Goal: Task Accomplishment & Management: Use online tool/utility

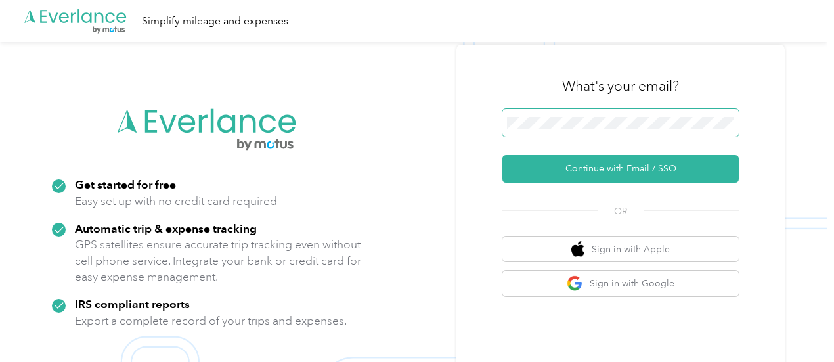
click at [587, 132] on span at bounding box center [621, 123] width 237 height 28
click at [580, 129] on span at bounding box center [621, 123] width 237 height 28
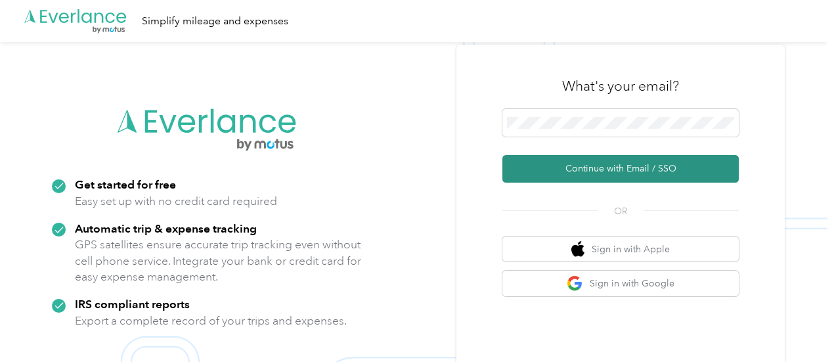
click at [592, 167] on button "Continue with Email / SSO" at bounding box center [621, 169] width 237 height 28
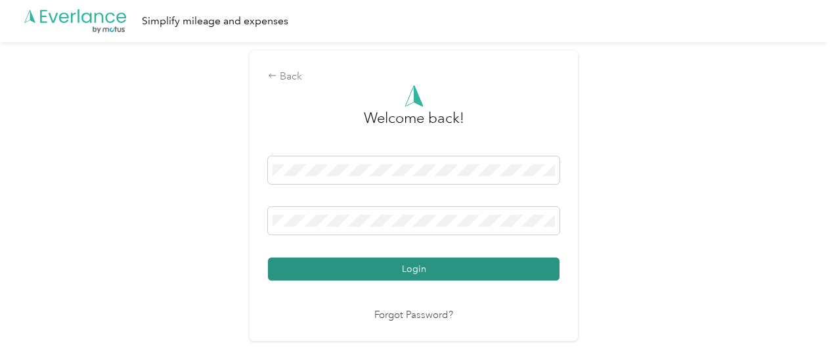
click at [516, 269] on button "Login" at bounding box center [414, 269] width 292 height 23
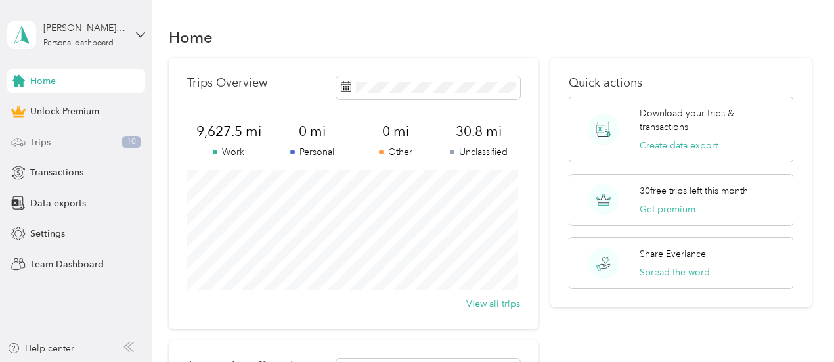
click at [82, 142] on div "Trips 10" at bounding box center [76, 142] width 138 height 24
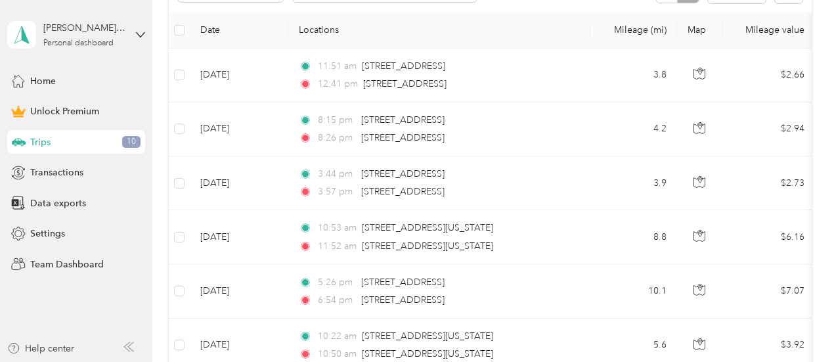
scroll to position [313, 0]
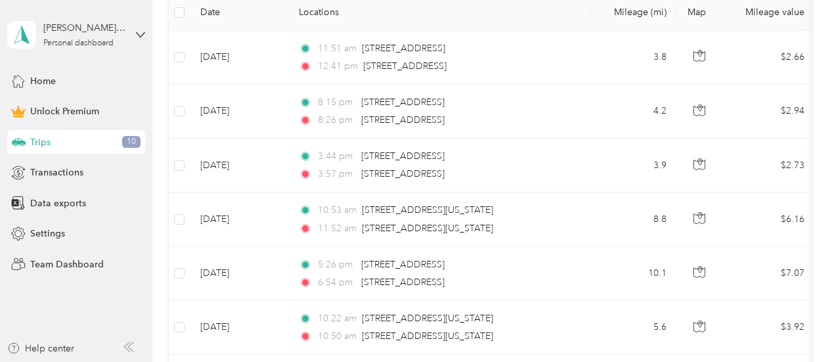
click at [618, 227] on td "8.8" at bounding box center [634, 220] width 87 height 54
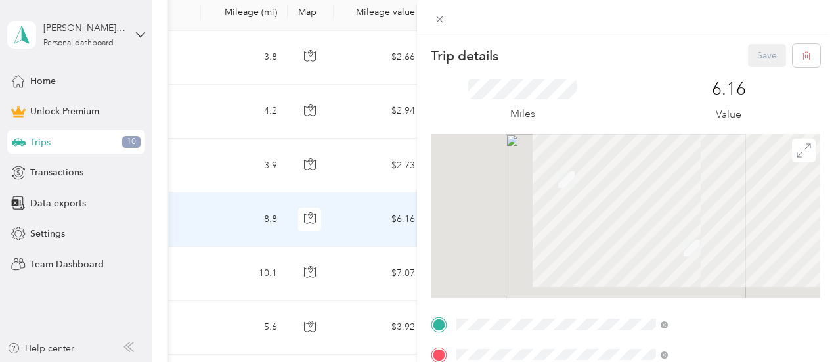
scroll to position [0, 399]
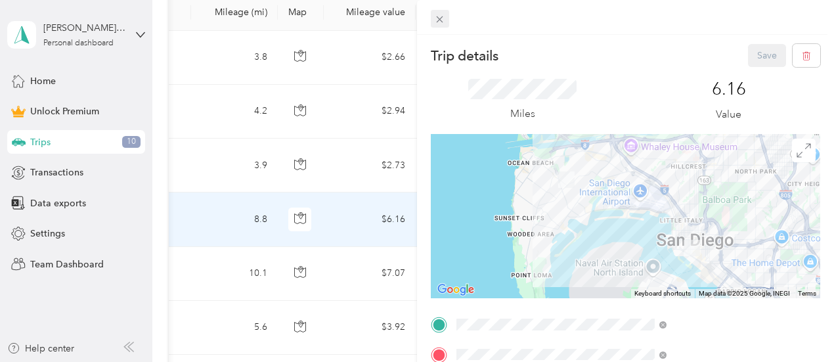
click at [449, 20] on span at bounding box center [440, 19] width 18 height 18
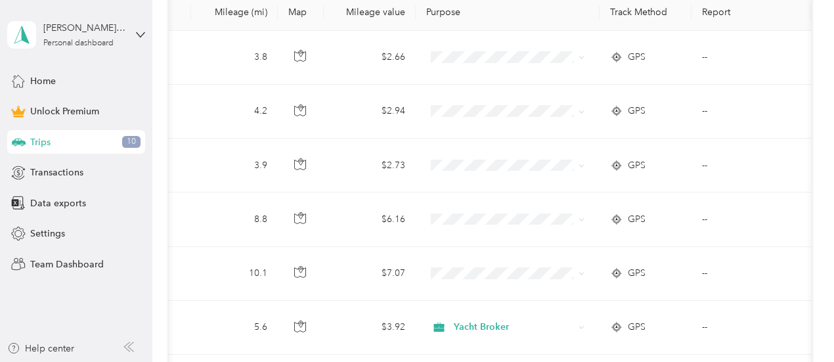
click at [582, 275] on icon at bounding box center [582, 274] width 6 height 6
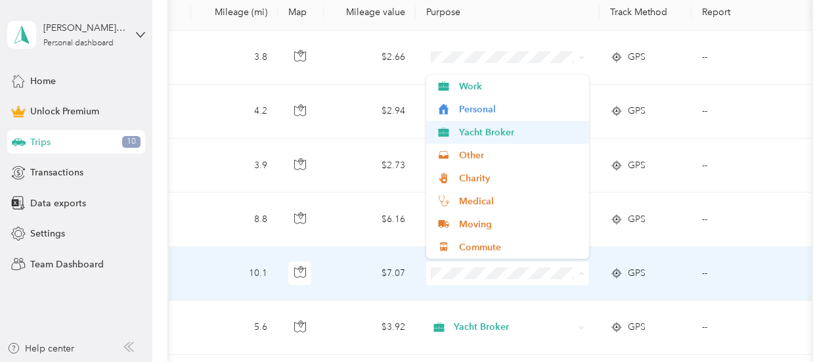
click at [514, 139] on span "Yacht Broker" at bounding box center [520, 132] width 122 height 14
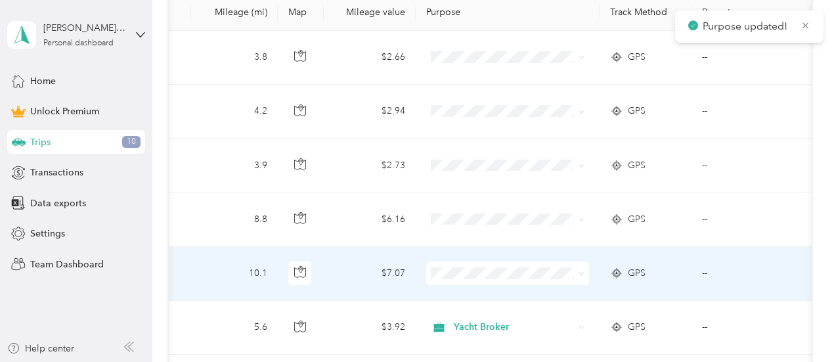
click at [581, 224] on span at bounding box center [579, 219] width 11 height 14
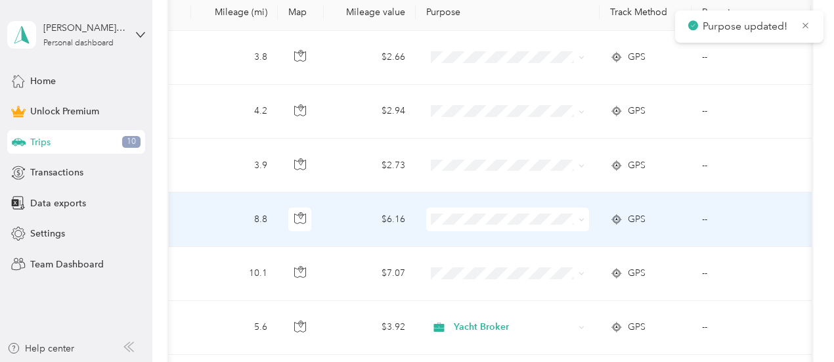
click at [582, 219] on icon at bounding box center [582, 220] width 6 height 6
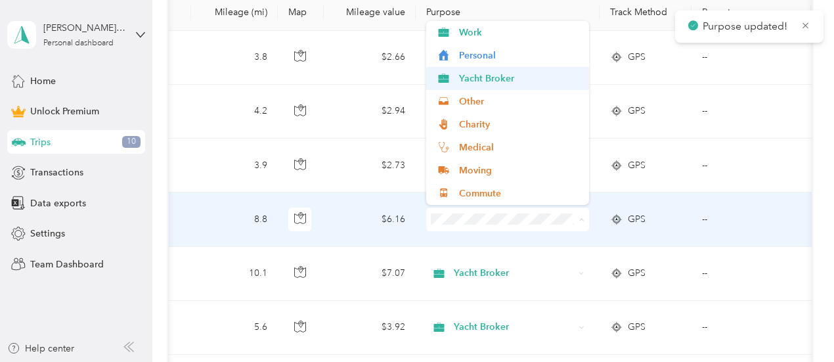
click at [541, 74] on span "Yacht Broker" at bounding box center [520, 79] width 122 height 14
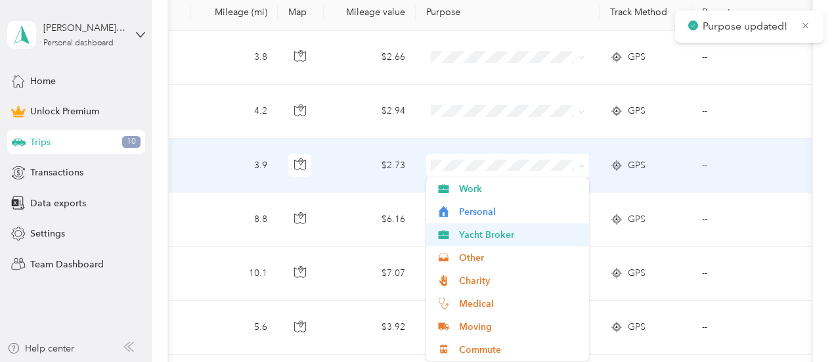
click at [537, 237] on span "Yacht Broker" at bounding box center [520, 235] width 122 height 14
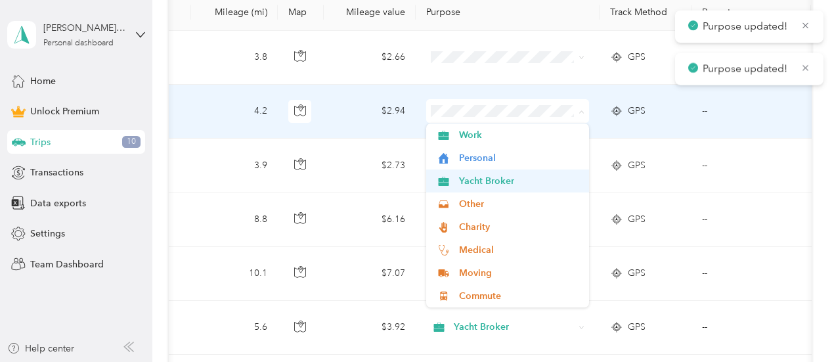
click at [537, 183] on span "Yacht Broker" at bounding box center [520, 181] width 122 height 14
click at [535, 187] on span "Yacht Broker" at bounding box center [520, 181] width 122 height 14
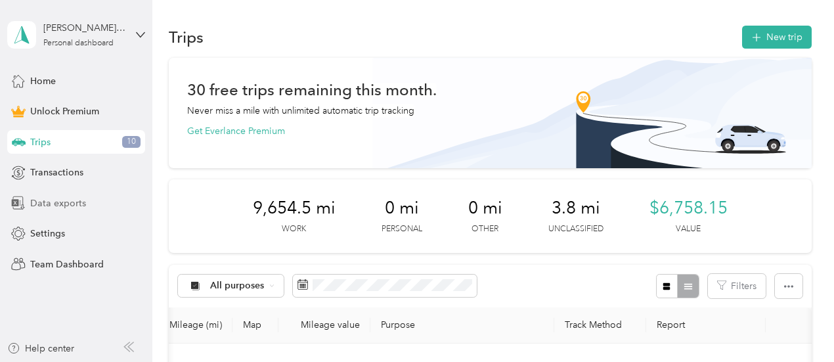
click at [57, 210] on span "Data exports" at bounding box center [58, 203] width 56 height 14
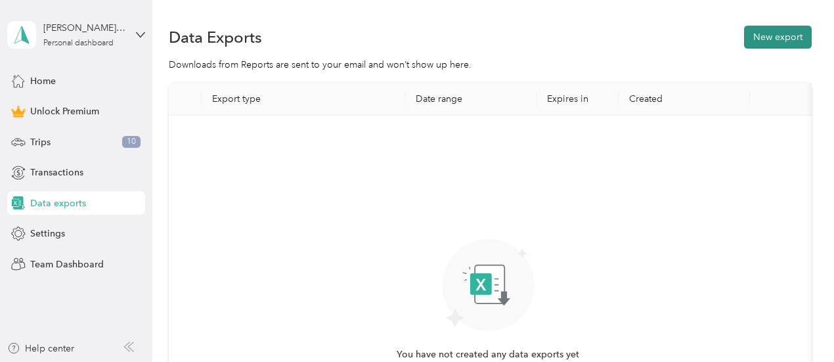
click at [759, 38] on button "New export" at bounding box center [778, 37] width 68 height 23
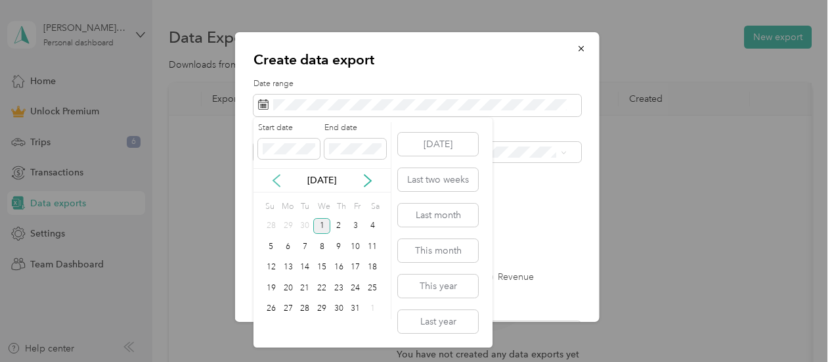
click at [274, 177] on icon at bounding box center [276, 180] width 13 height 13
click at [308, 227] on div "1" at bounding box center [304, 226] width 17 height 16
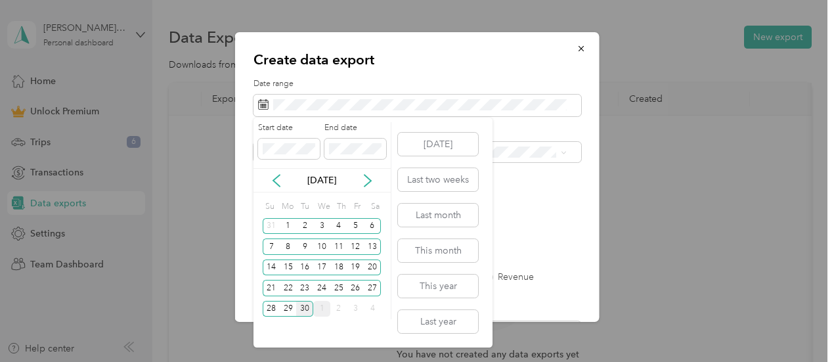
click at [304, 308] on div "30" at bounding box center [304, 309] width 17 height 16
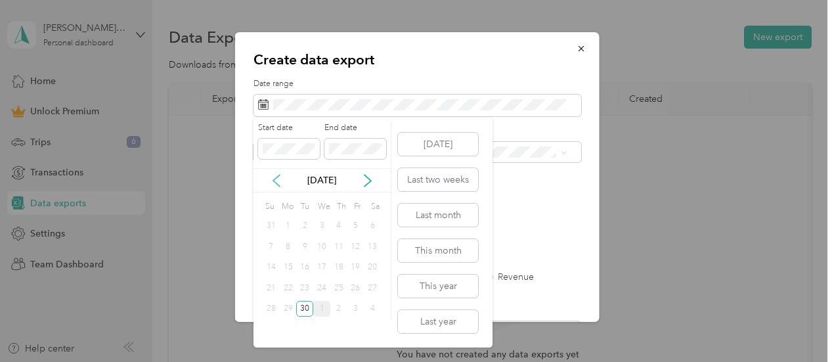
click at [277, 177] on icon at bounding box center [276, 180] width 13 height 13
click at [200, 361] on div "Create data export Date range Purpose Advanced filters File format Excel CSV PD…" at bounding box center [414, 362] width 828 height 0
click at [278, 183] on icon at bounding box center [276, 180] width 13 height 13
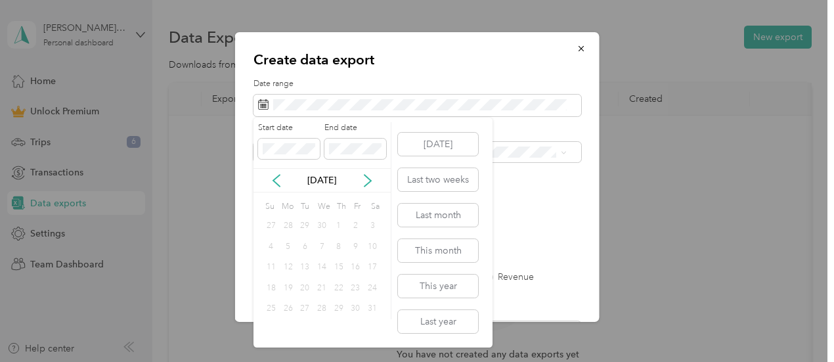
click at [378, 179] on div "[DATE]" at bounding box center [322, 180] width 137 height 14
click at [372, 178] on icon at bounding box center [367, 180] width 13 height 13
click at [303, 223] on div "1" at bounding box center [304, 226] width 17 height 16
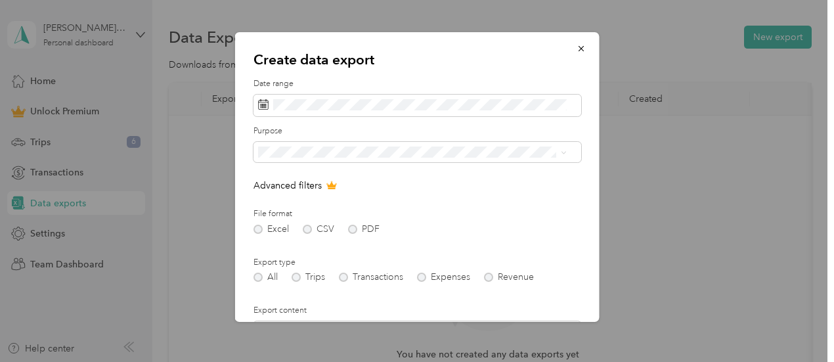
click at [435, 72] on div "Create data export Date range Purpose Advanced filters File format Excel CSV PD…" at bounding box center [417, 177] width 365 height 290
click at [309, 246] on span "Yacht Broker" at bounding box center [289, 244] width 53 height 11
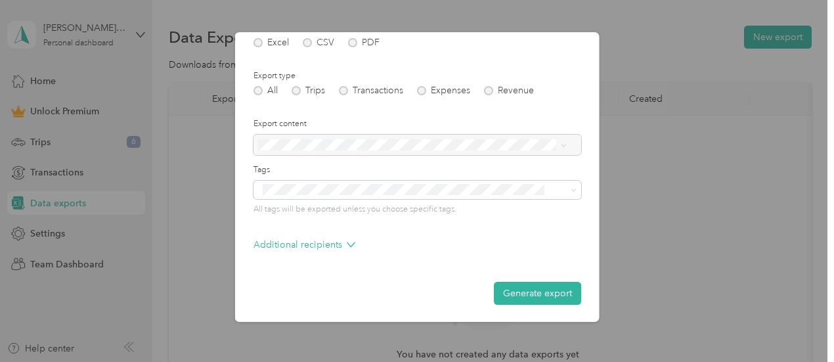
scroll to position [188, 0]
click at [564, 143] on div at bounding box center [418, 143] width 328 height 21
click at [525, 290] on button "Generate export" at bounding box center [537, 292] width 87 height 23
